Goal: Check status: Check status

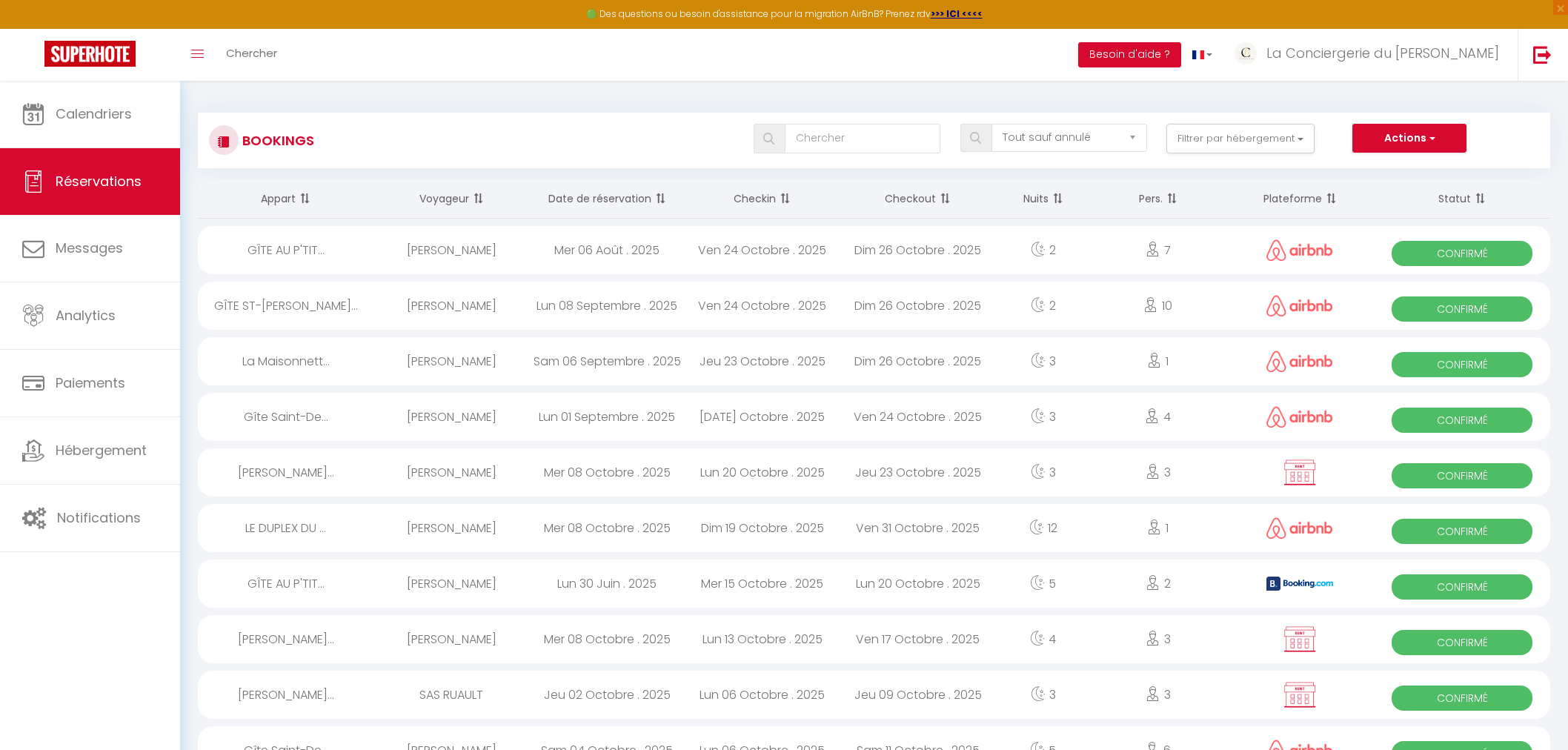
select select "not_cancelled"
click at [966, 66] on div "Toggle menubar Chercher BUTTON Besoin d'aide ? La Conciergerie du [PERSON_NAME]…" at bounding box center [832, 55] width 1449 height 52
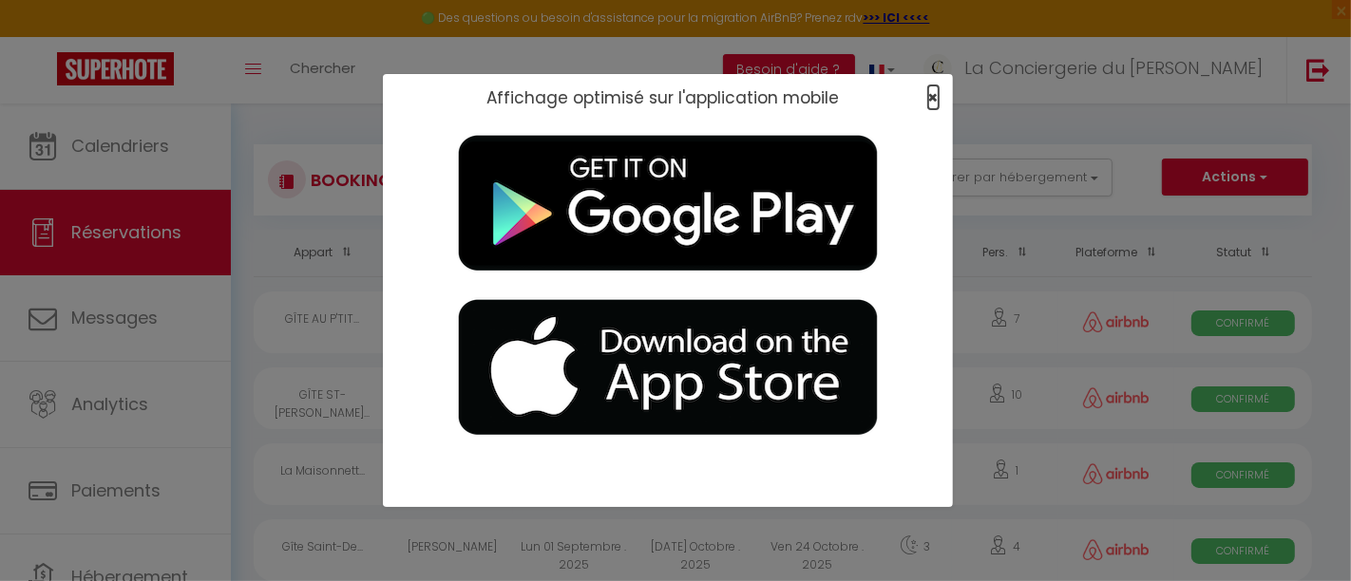
drag, startPoint x: 932, startPoint y: 99, endPoint x: 789, endPoint y: 132, distance: 146.3
click at [932, 99] on span "×" at bounding box center [933, 97] width 10 height 24
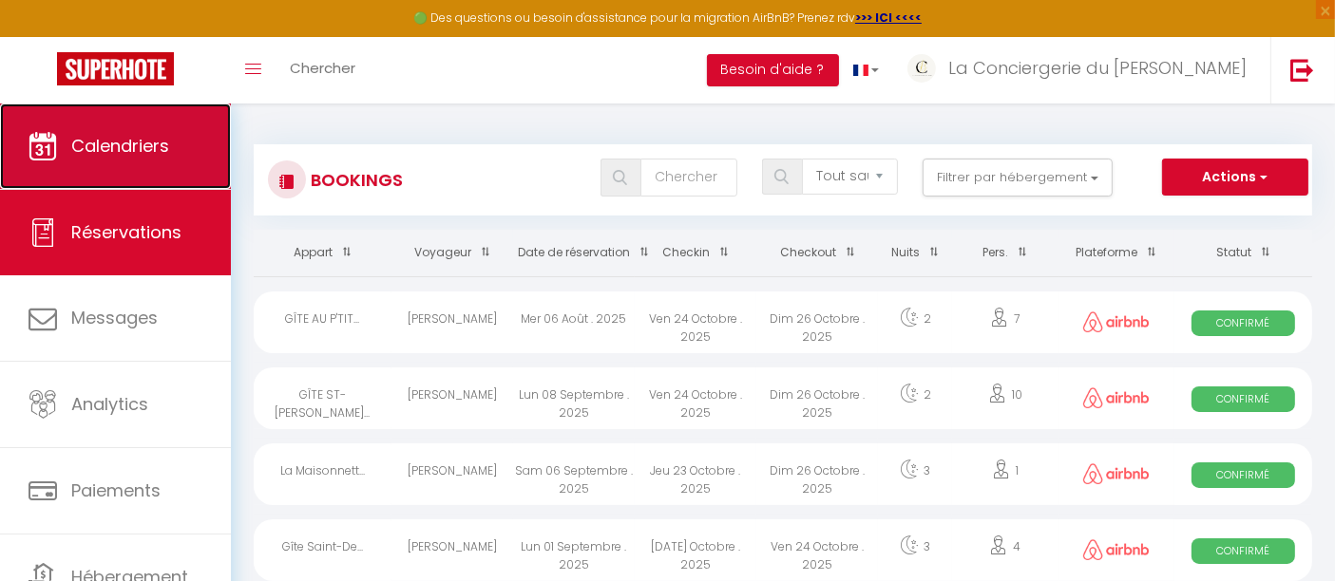
click at [129, 150] on span "Calendriers" at bounding box center [120, 146] width 98 height 24
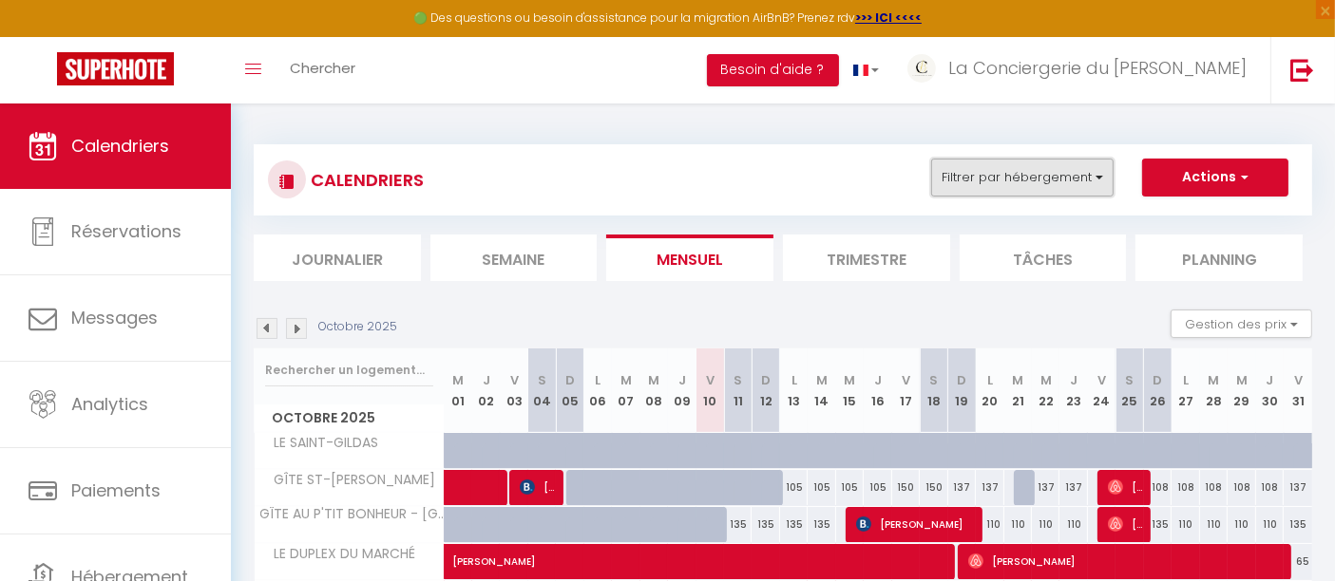
click at [1047, 171] on button "Filtrer par hébergement" at bounding box center [1022, 178] width 182 height 38
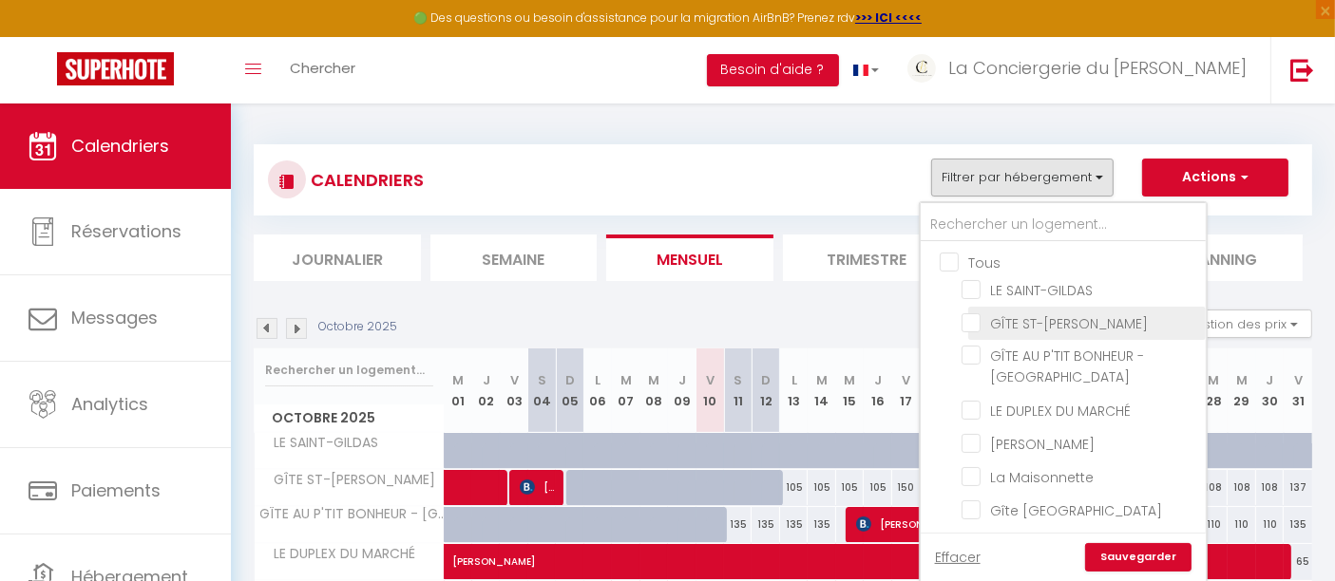
click at [1031, 314] on input "GÎTE ST-[PERSON_NAME]" at bounding box center [1079, 322] width 237 height 19
checkbox input "true"
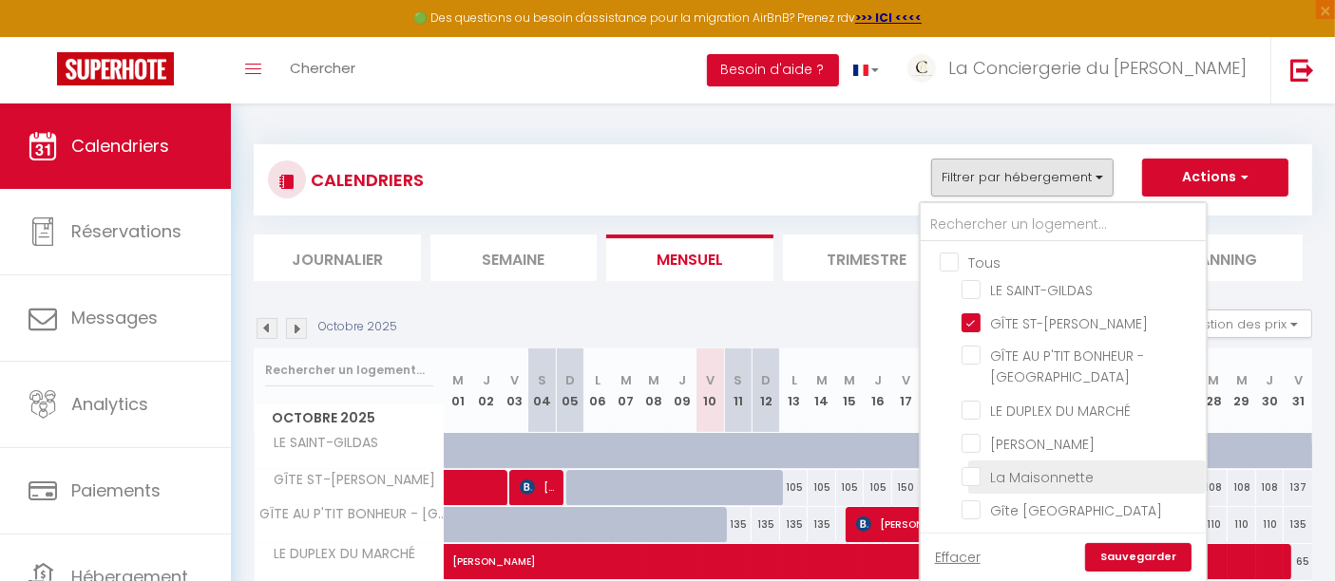
checkbox input "false"
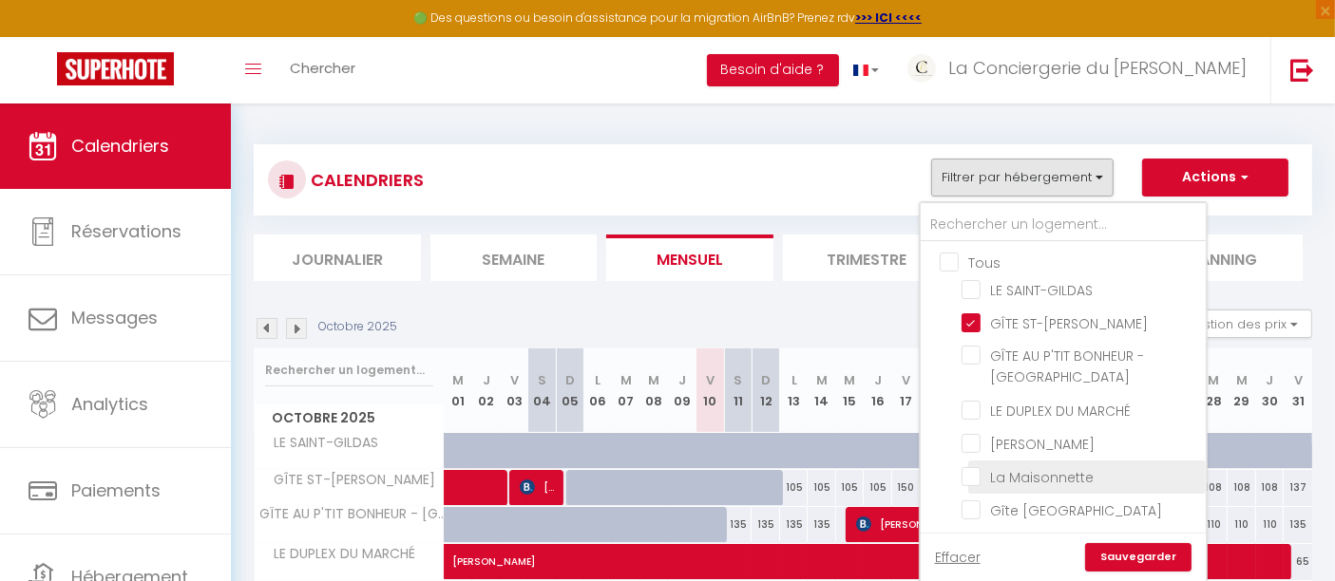
checkbox input "false"
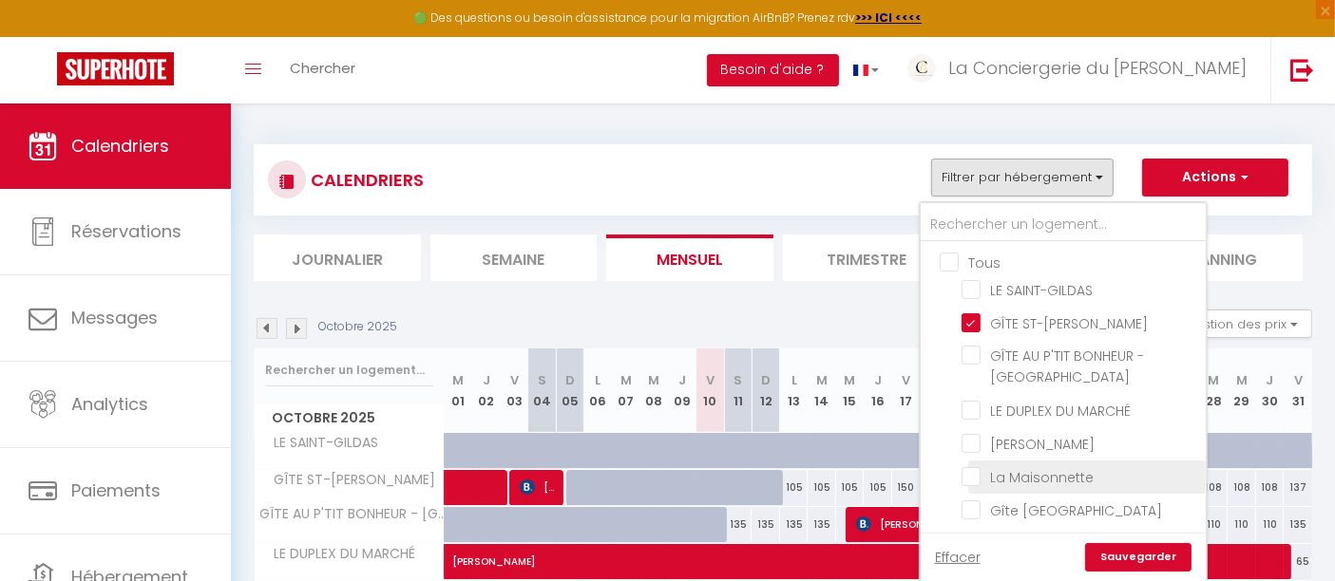
checkbox input "false"
click at [1139, 560] on link "Sauvegarder" at bounding box center [1138, 557] width 106 height 28
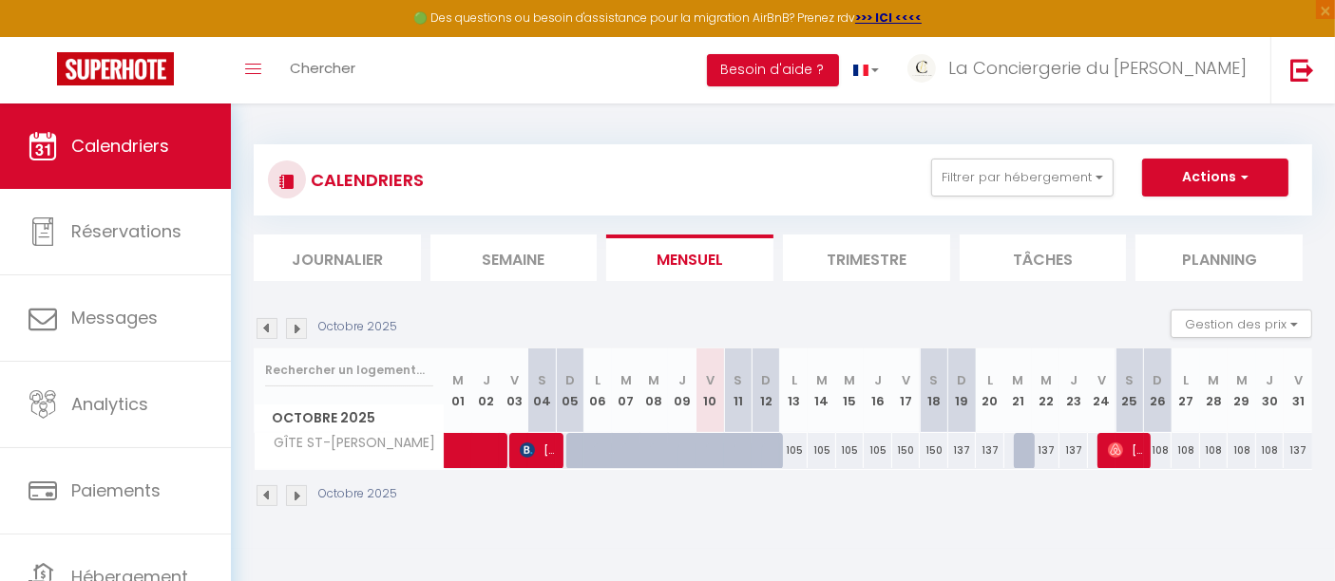
click at [269, 326] on img at bounding box center [266, 328] width 21 height 21
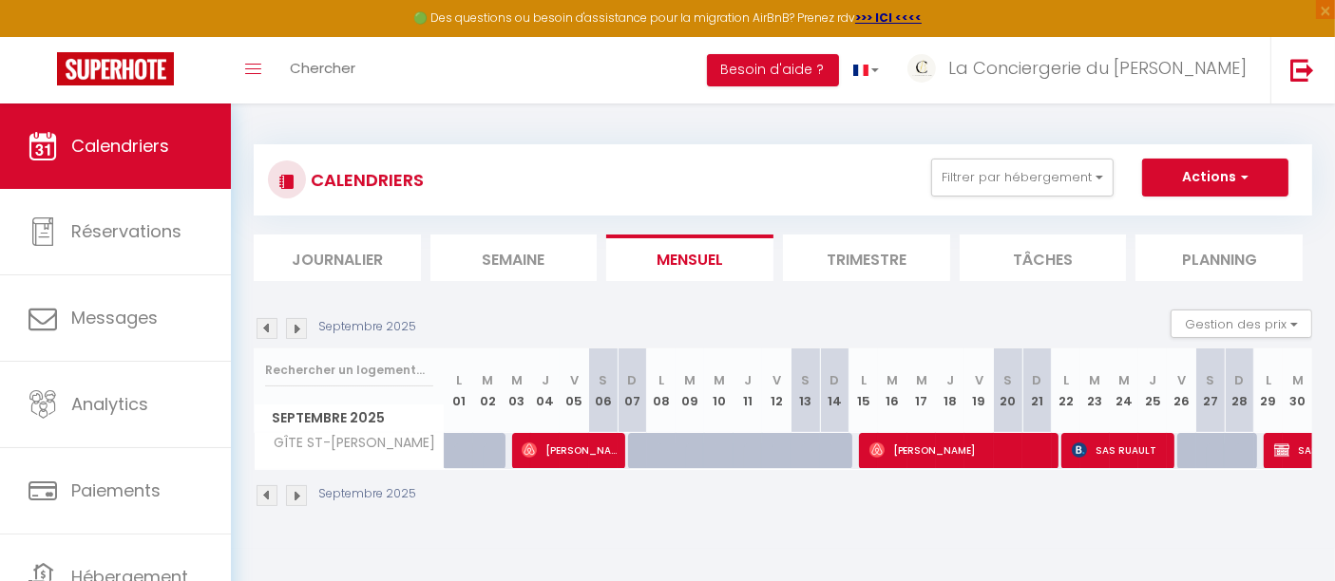
click at [266, 330] on img at bounding box center [266, 328] width 21 height 21
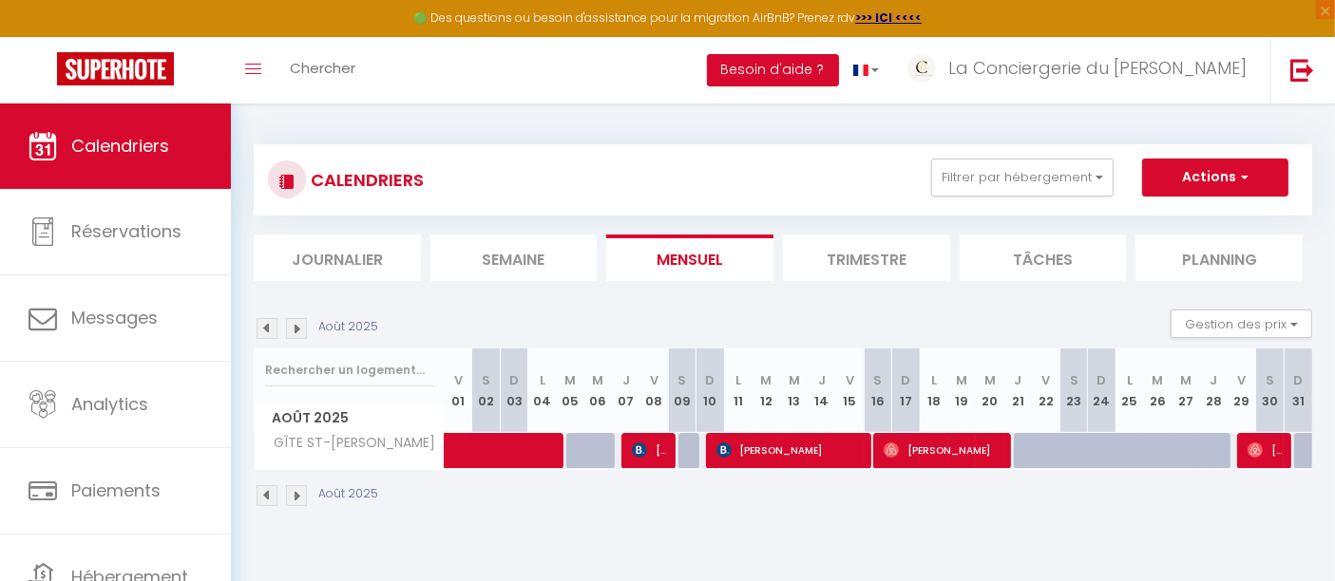
click at [297, 332] on img at bounding box center [296, 328] width 21 height 21
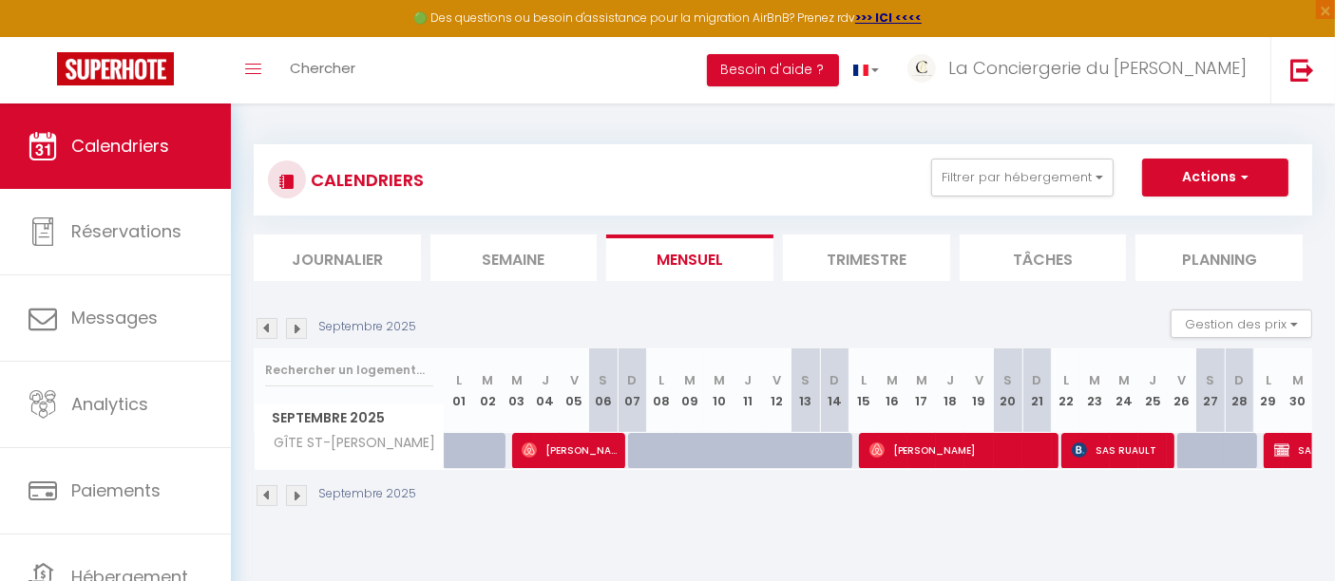
click at [266, 326] on img at bounding box center [266, 328] width 21 height 21
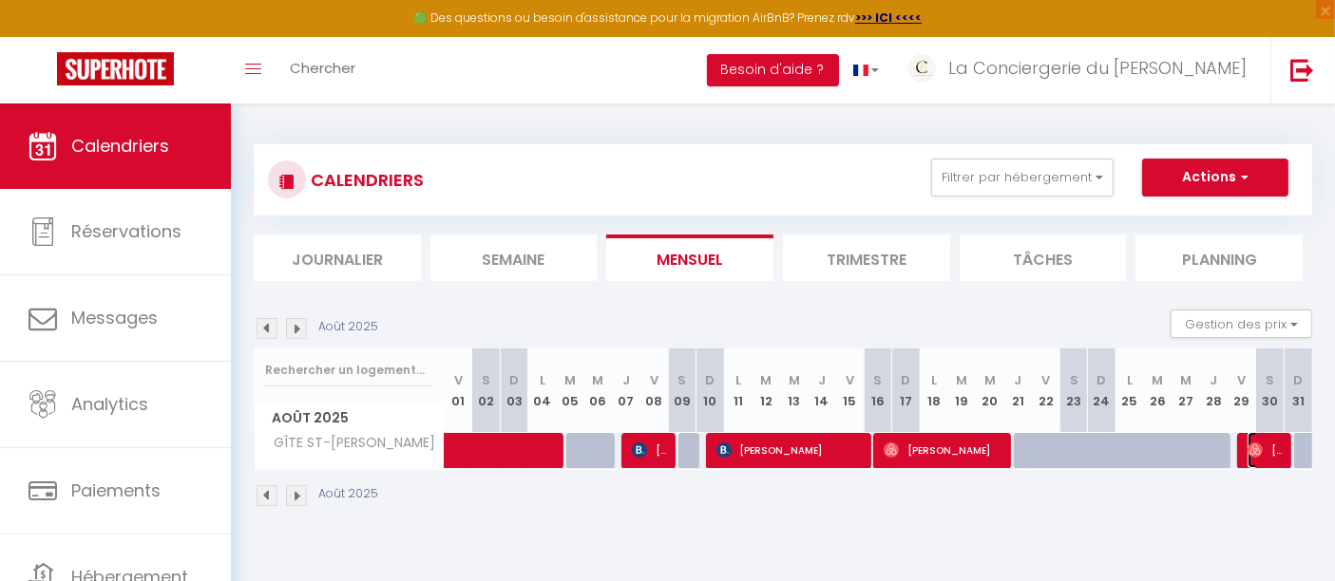
click at [1260, 447] on img at bounding box center [1254, 450] width 15 height 15
select select "OK"
select select "0"
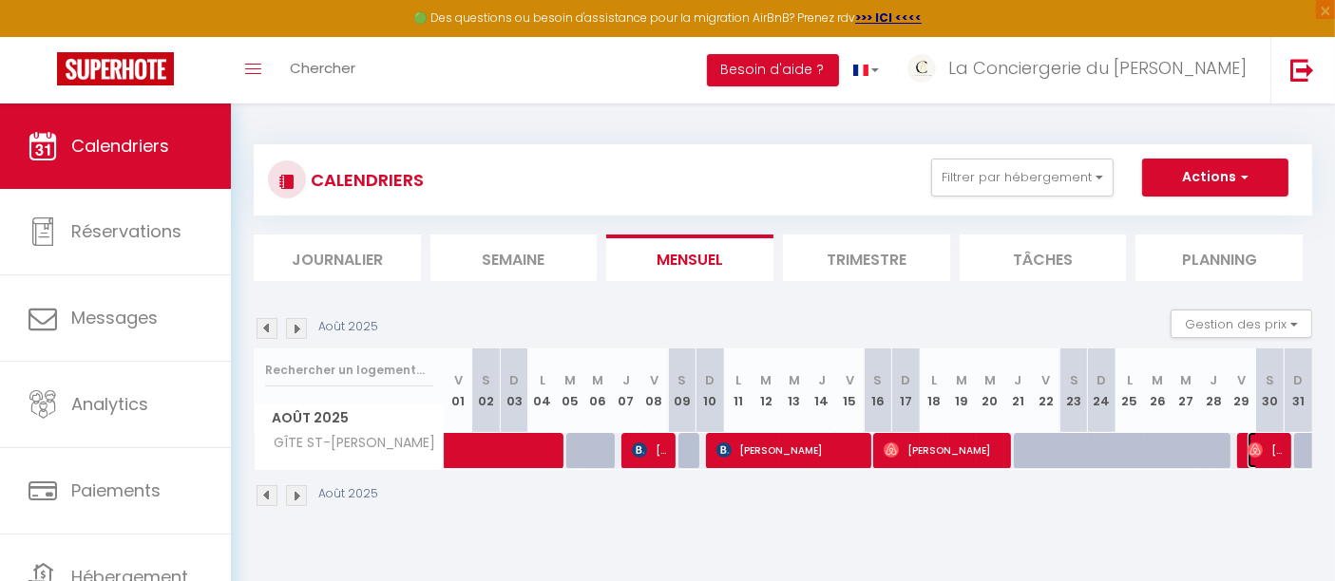
select select "1"
select select
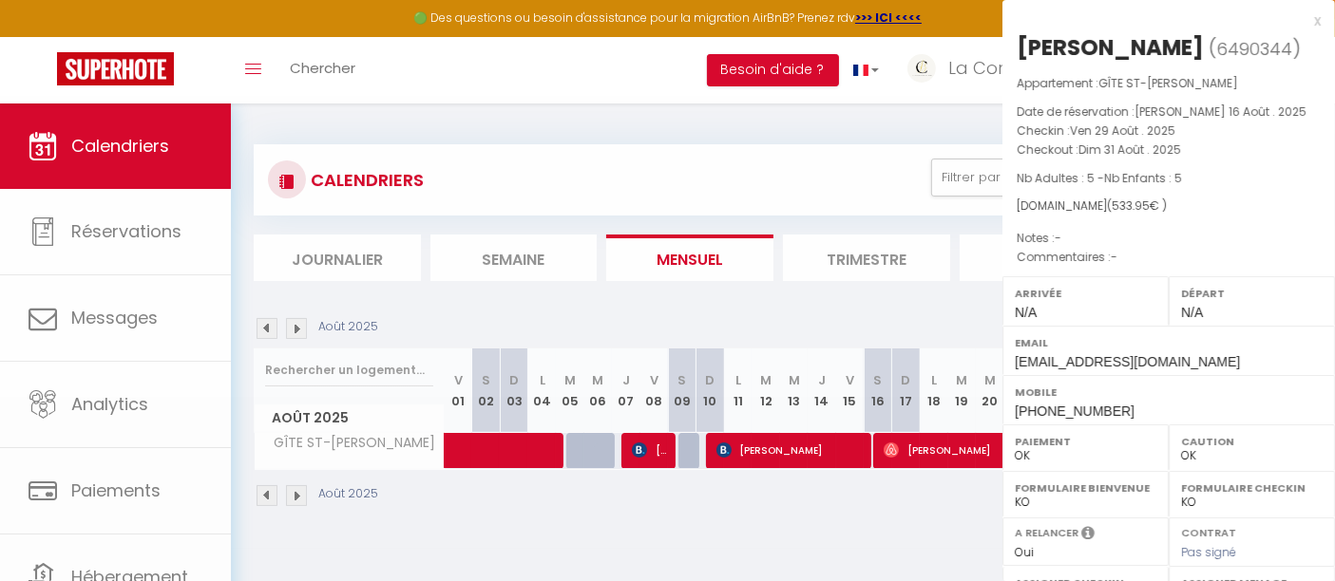
select select "21541"
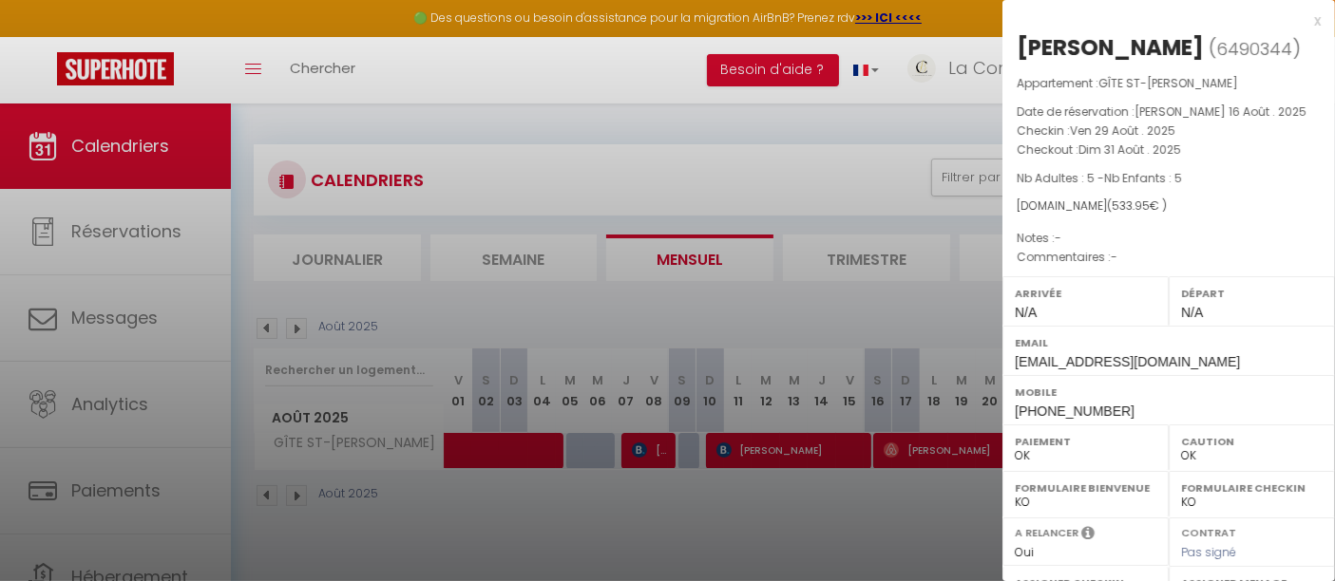
click at [1299, 20] on div "x" at bounding box center [1161, 20] width 318 height 23
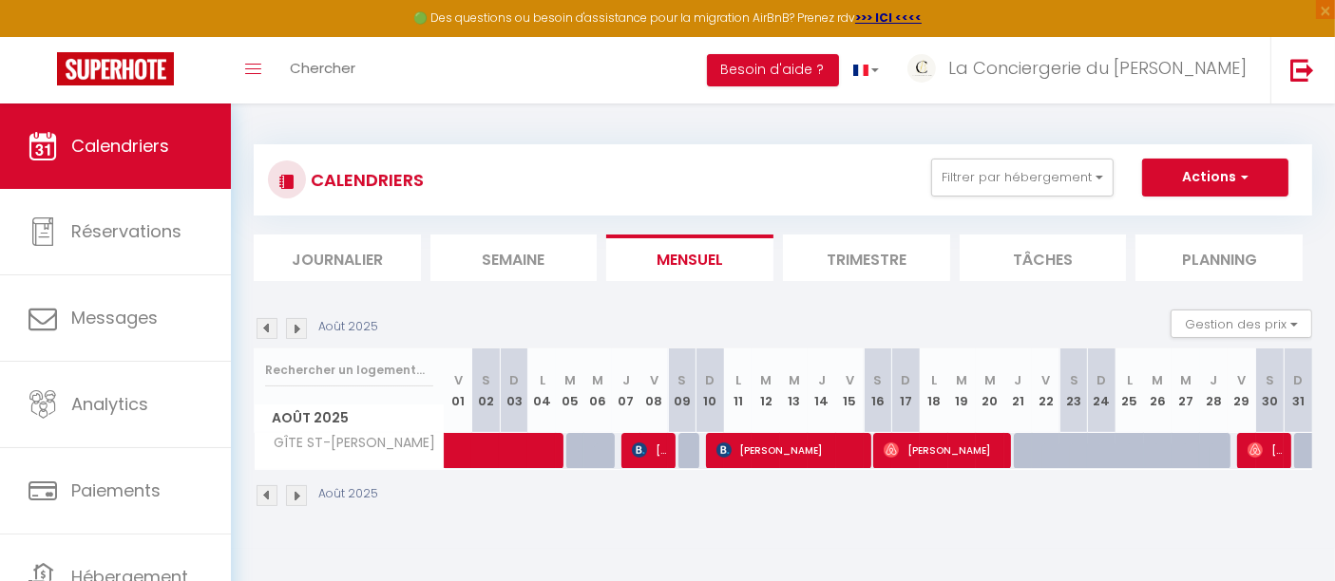
click at [298, 496] on img at bounding box center [296, 495] width 21 height 21
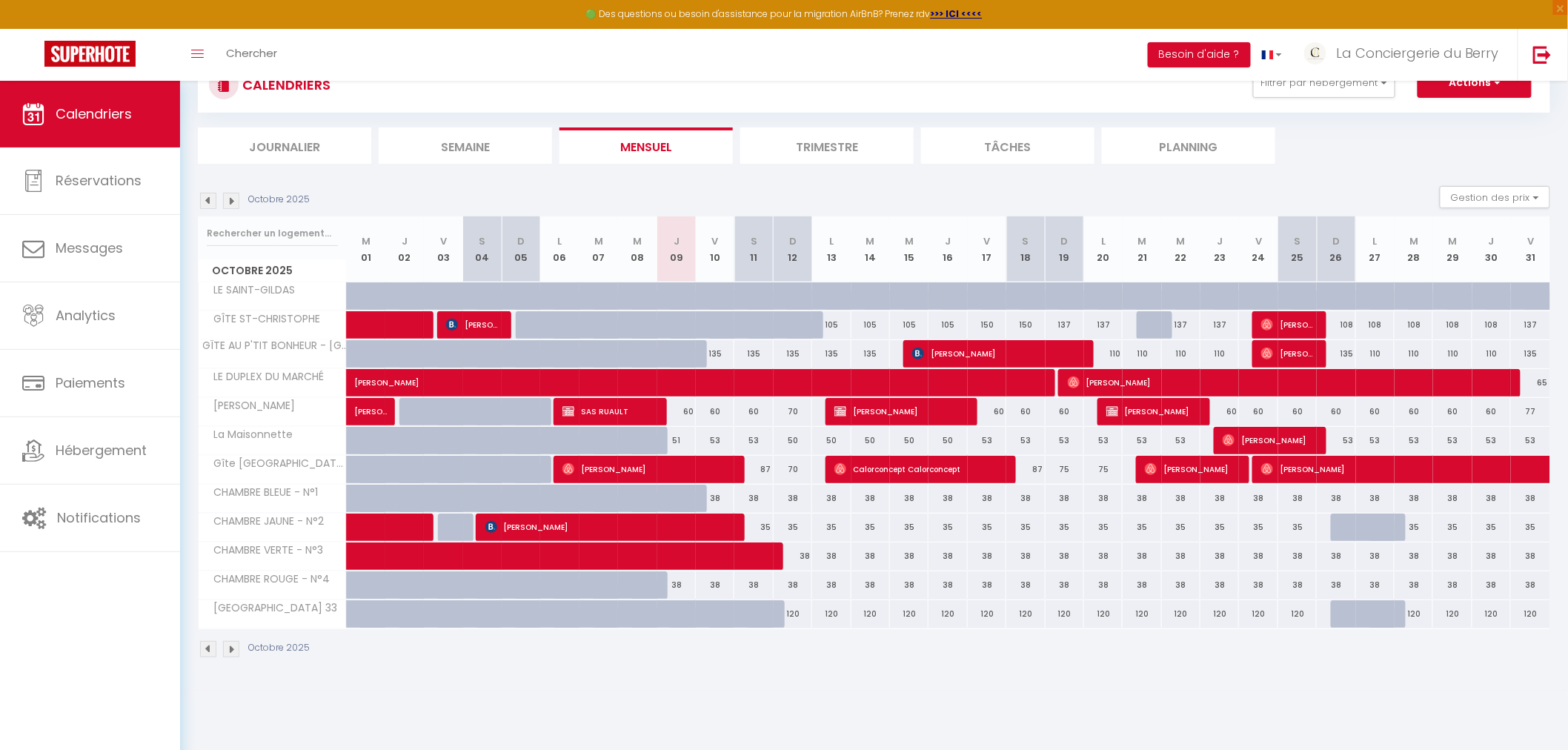
scroll to position [80, 0]
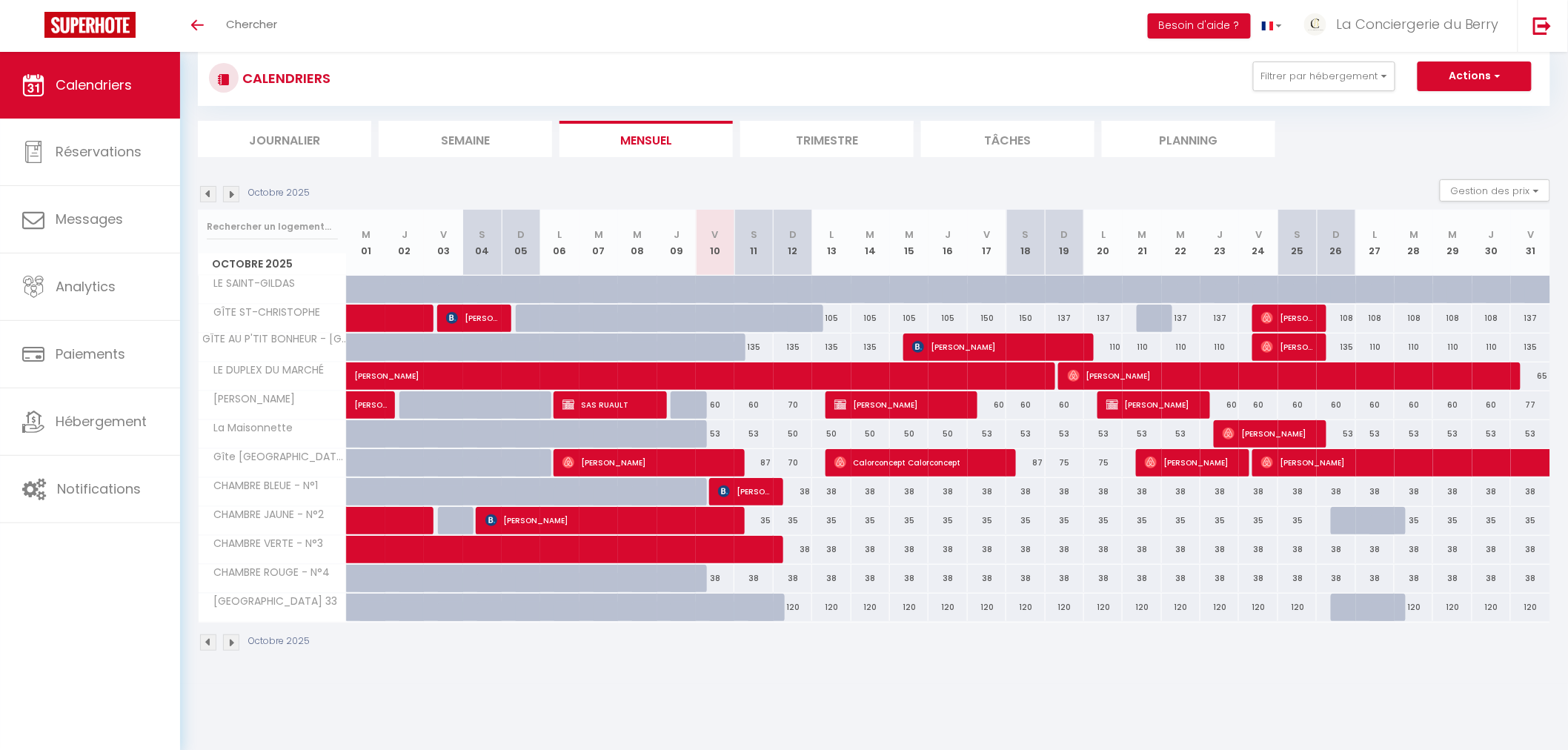
scroll to position [52, 0]
